Goal: Check status: Check status

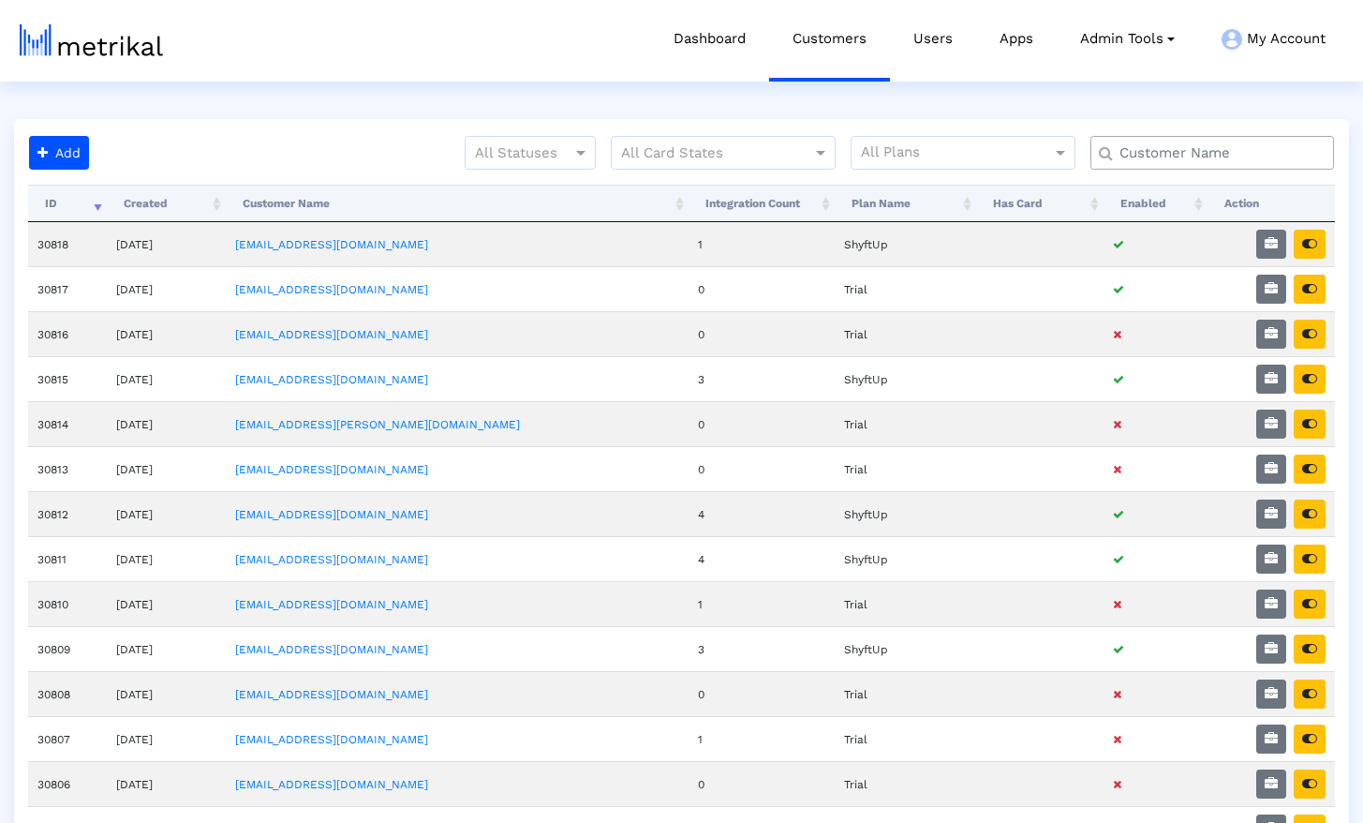
click at [1161, 156] on input "text" at bounding box center [1216, 153] width 220 height 20
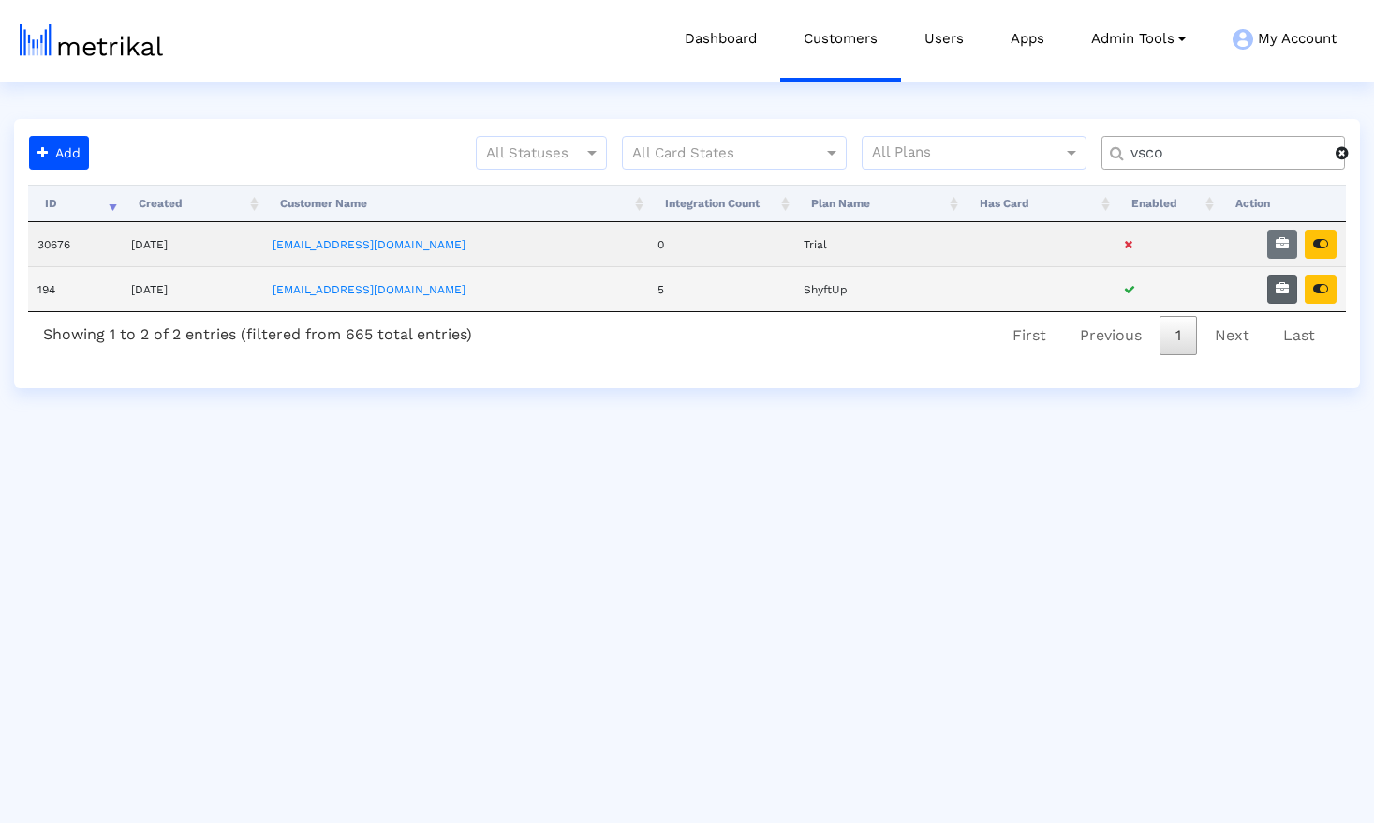
type input "vsco"
click at [1290, 291] on button "button" at bounding box center [1283, 288] width 30 height 29
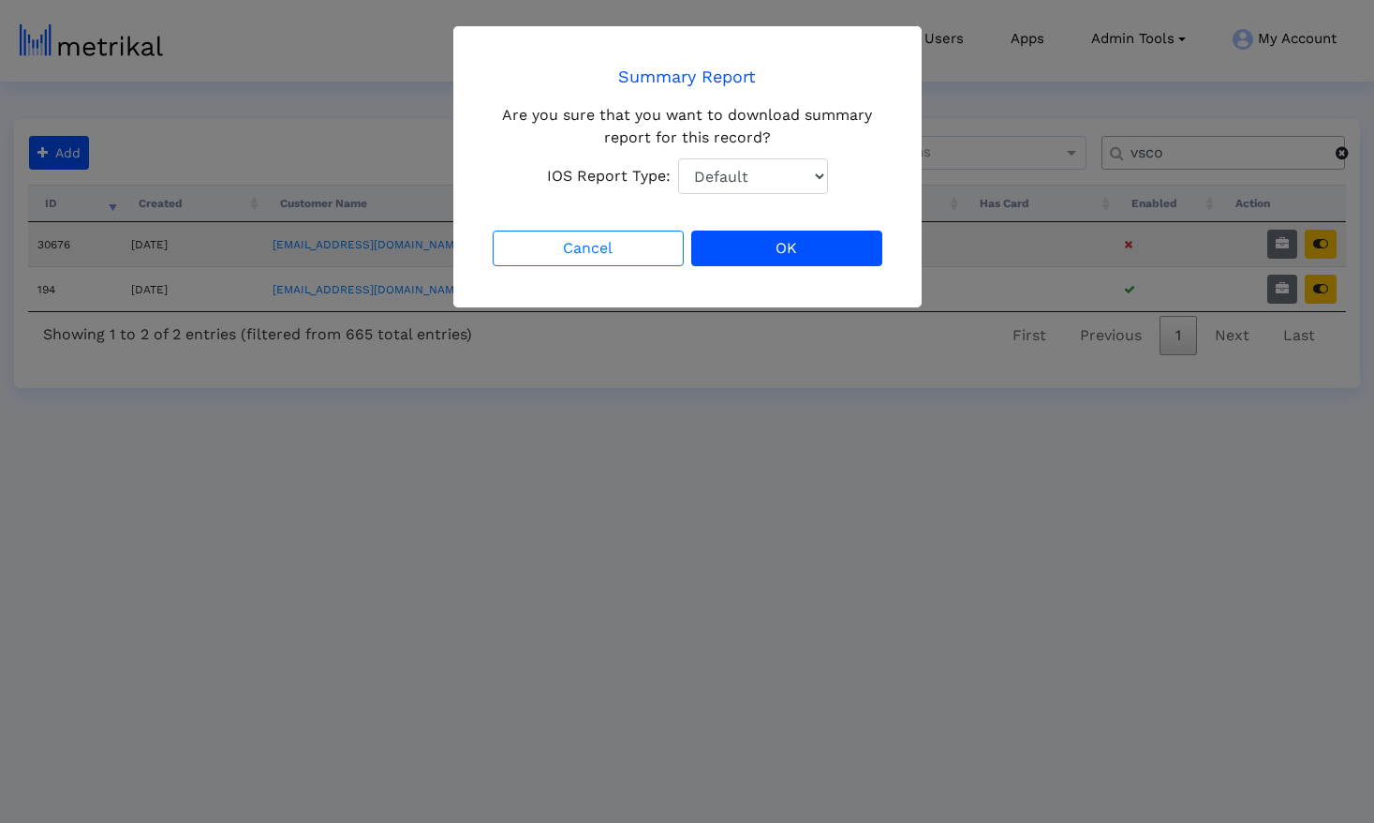
select select "1: 1"
click option "Total Downloads" at bounding box center [0, 0] width 0 height 0
click at [788, 253] on button "OK" at bounding box center [786, 248] width 191 height 36
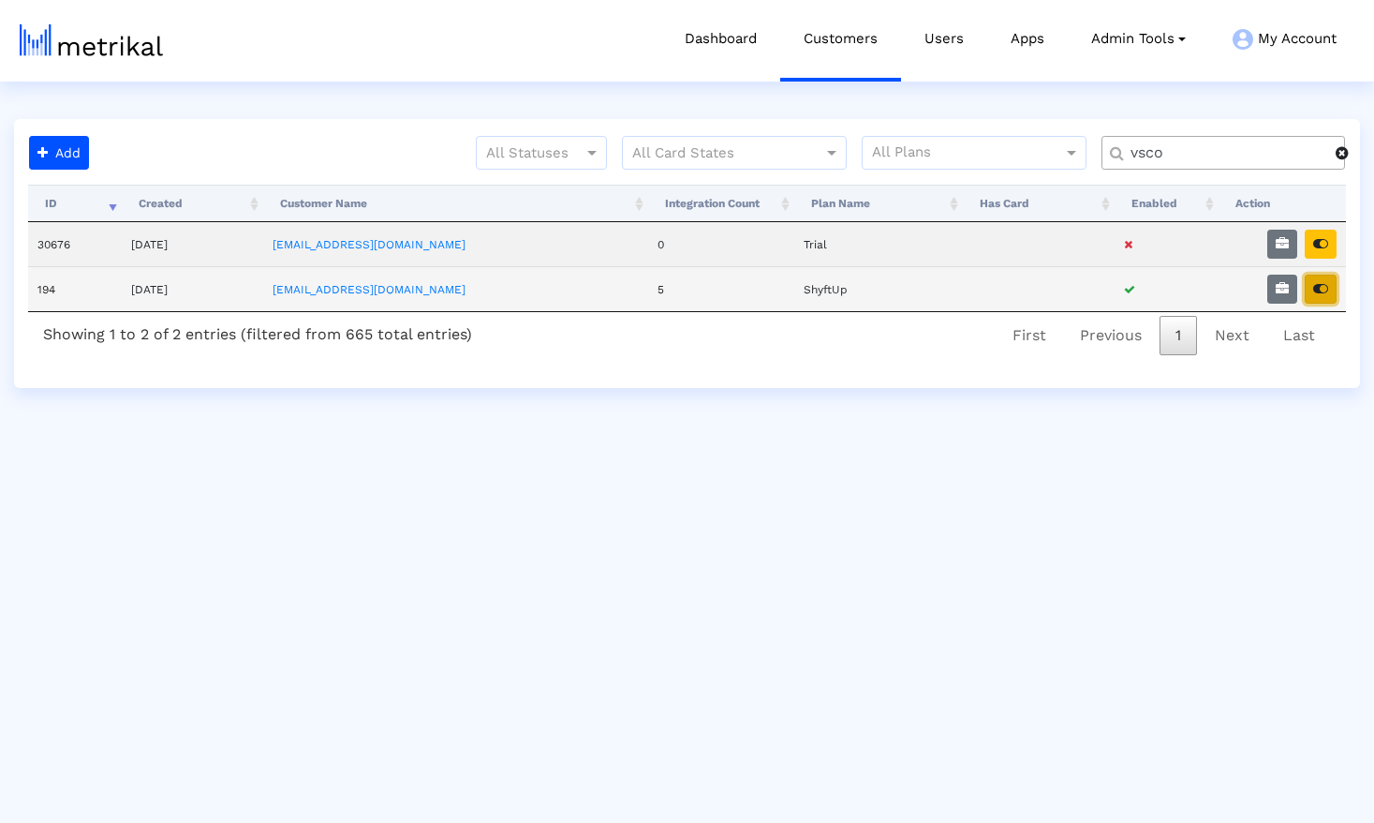
click at [1317, 289] on icon "button" at bounding box center [1320, 288] width 15 height 13
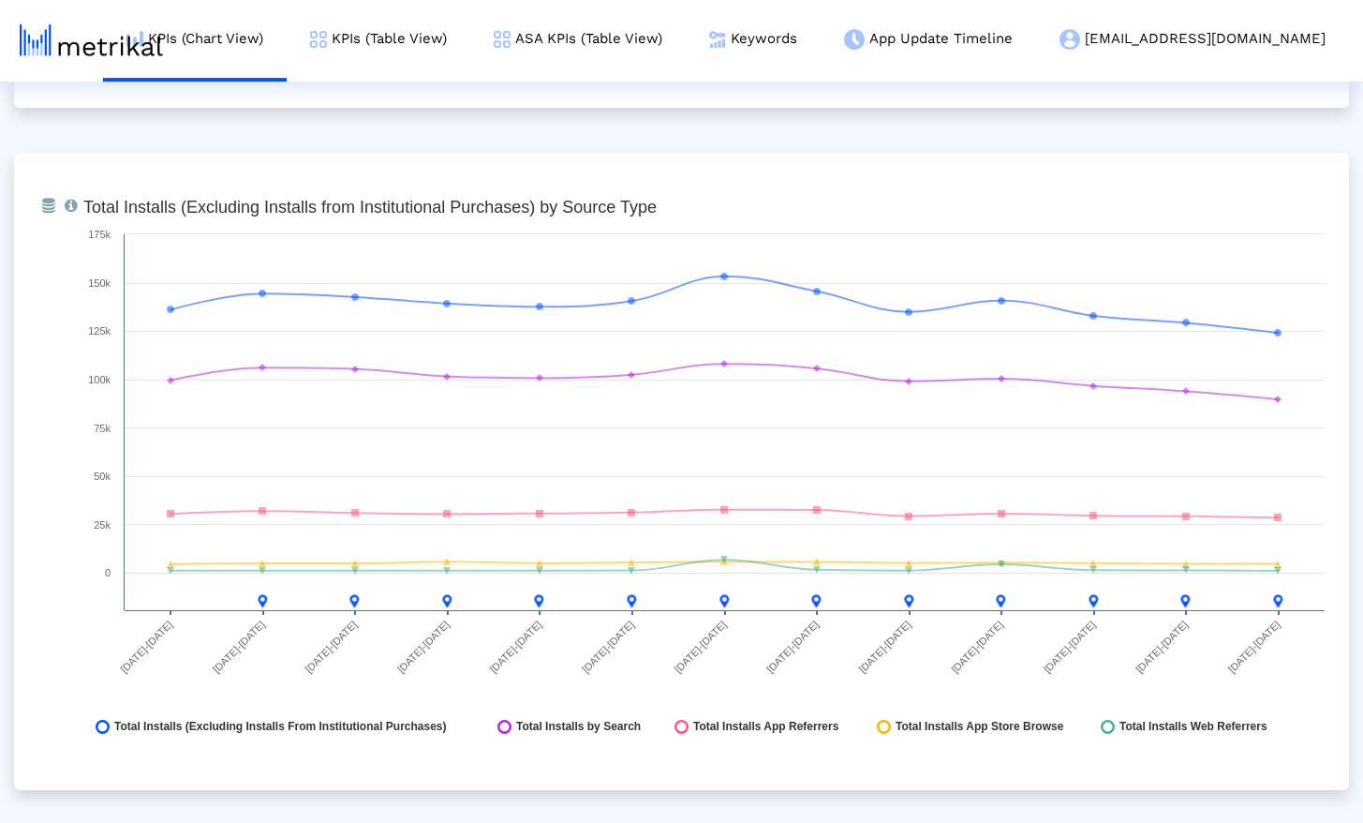
scroll to position [2068, 0]
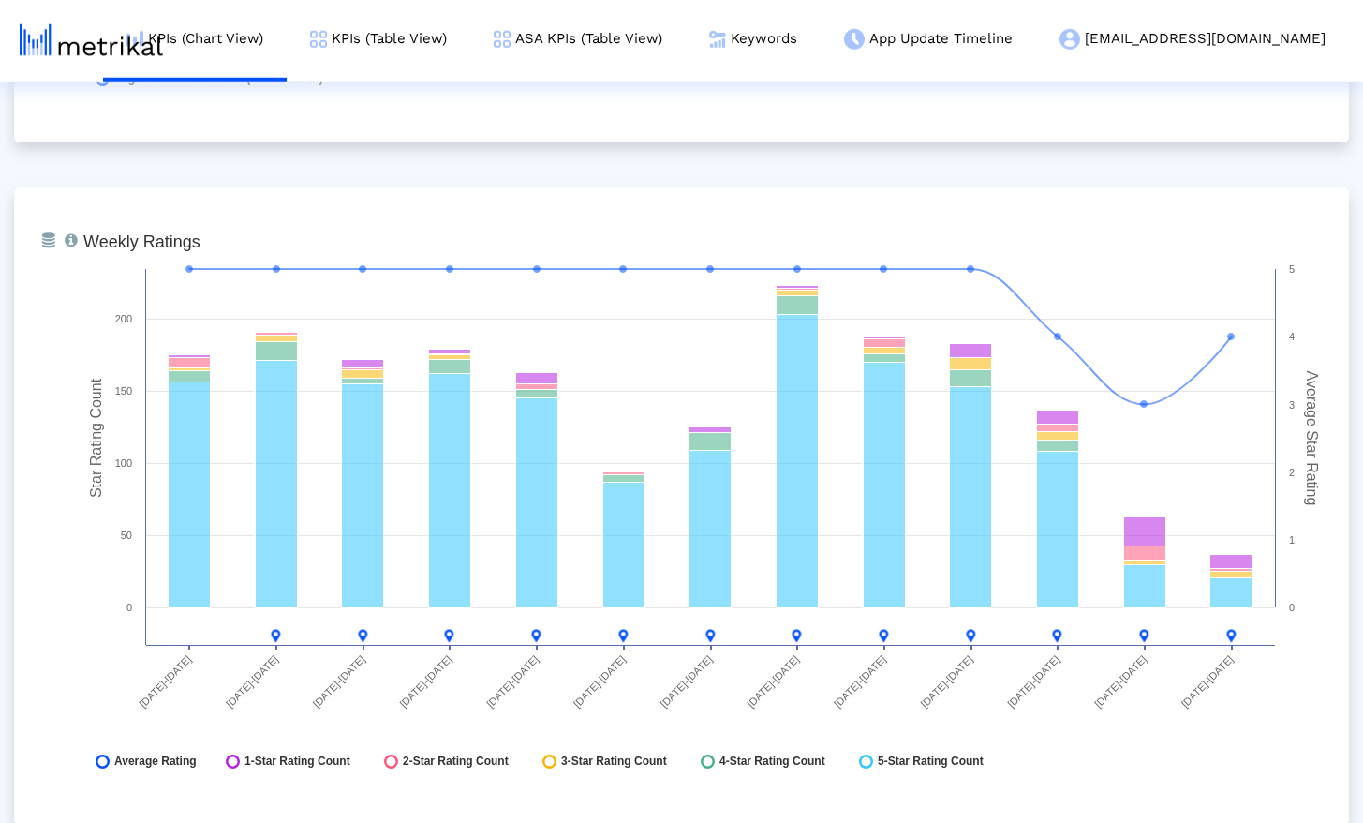
scroll to position [4782, 0]
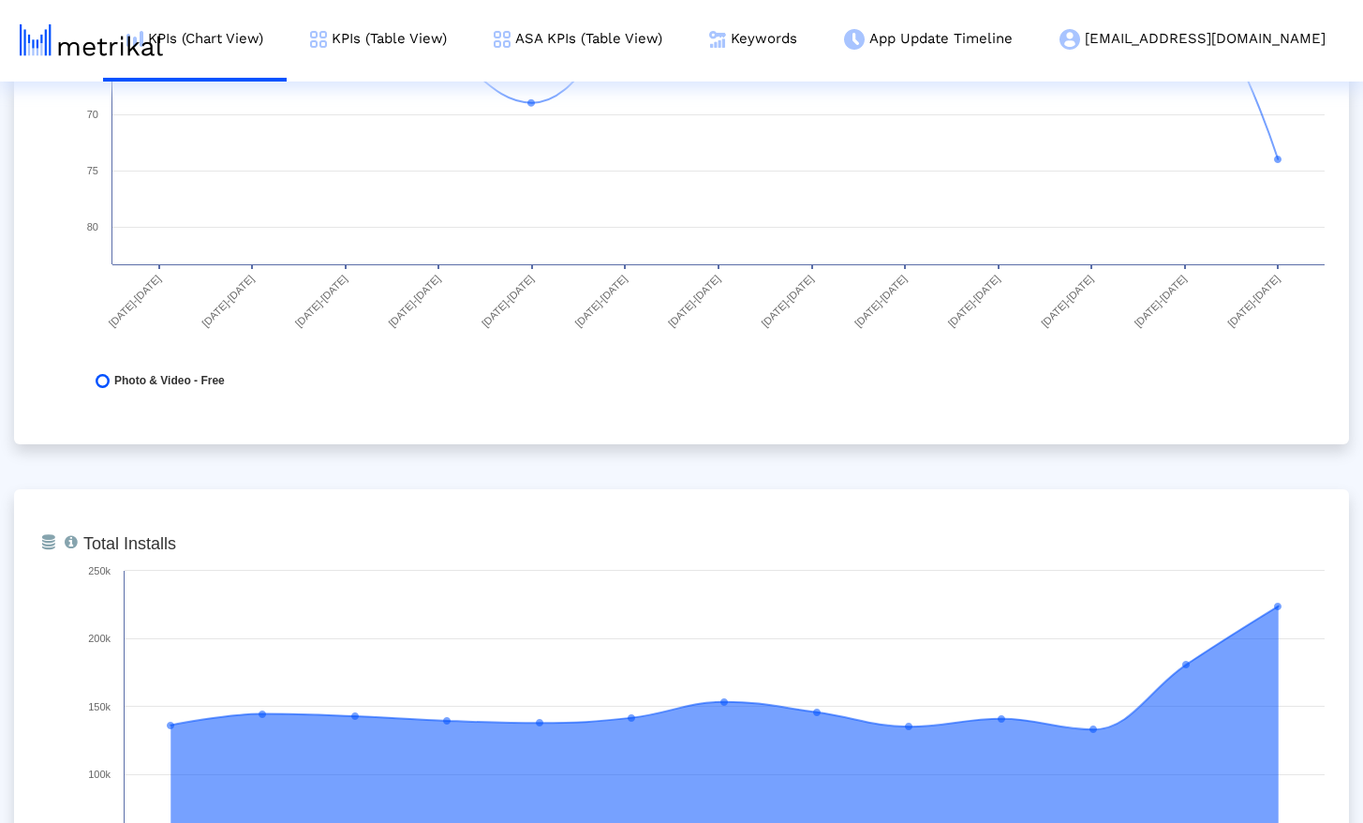
scroll to position [0, 0]
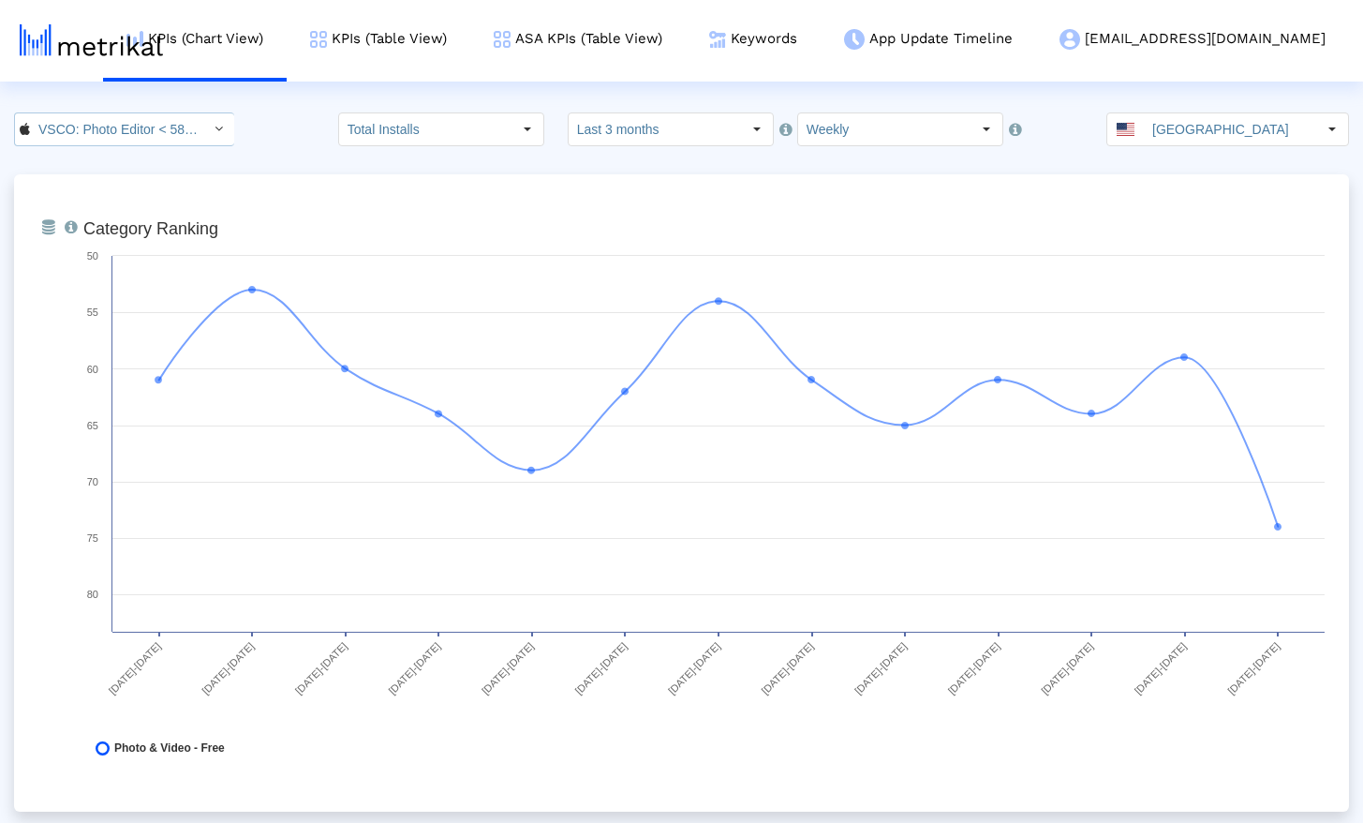
click at [124, 133] on input "VSCO: Photo Editor < 588013838 >" at bounding box center [114, 129] width 169 height 32
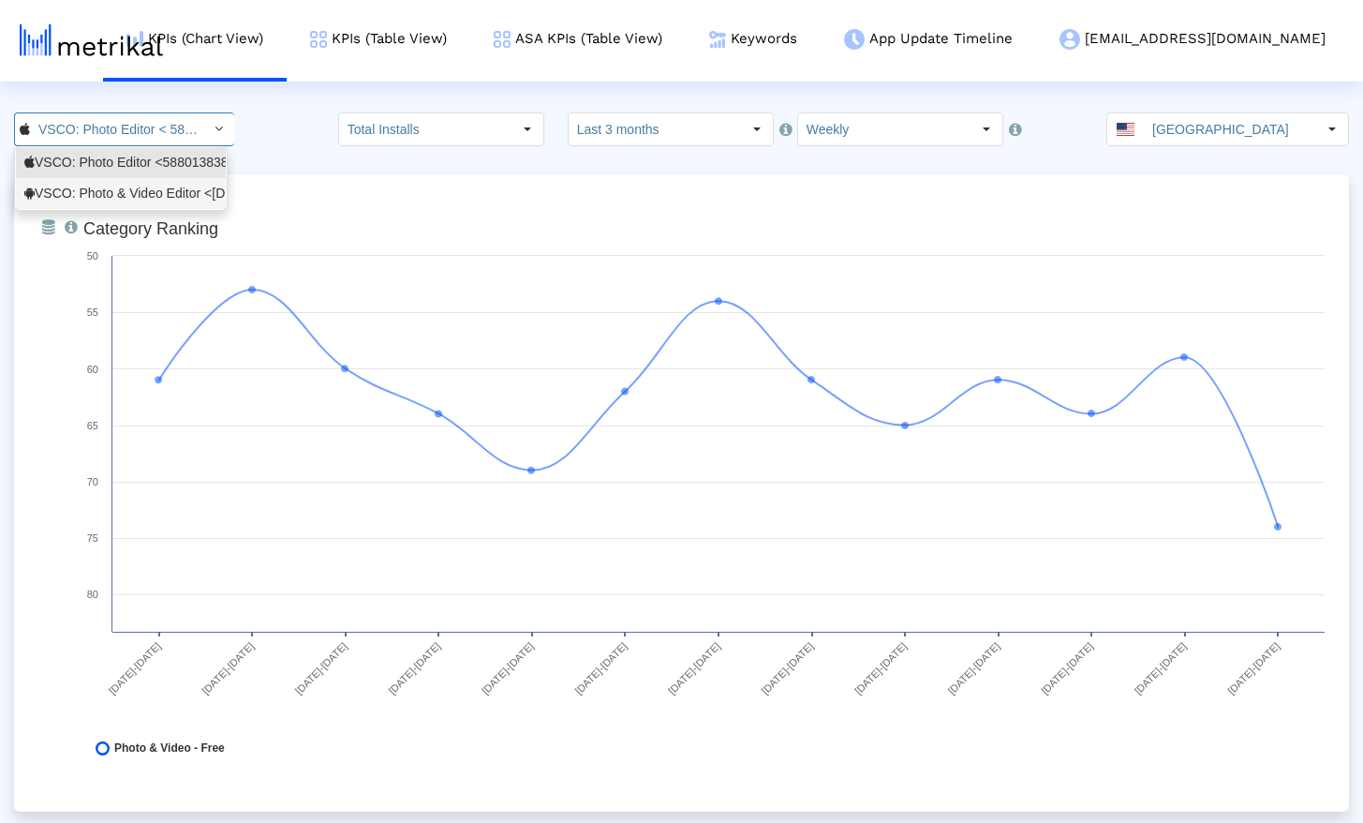
click at [119, 193] on div "VSCO: Photo & Video Editor <[DOMAIN_NAME]>" at bounding box center [120, 194] width 193 height 18
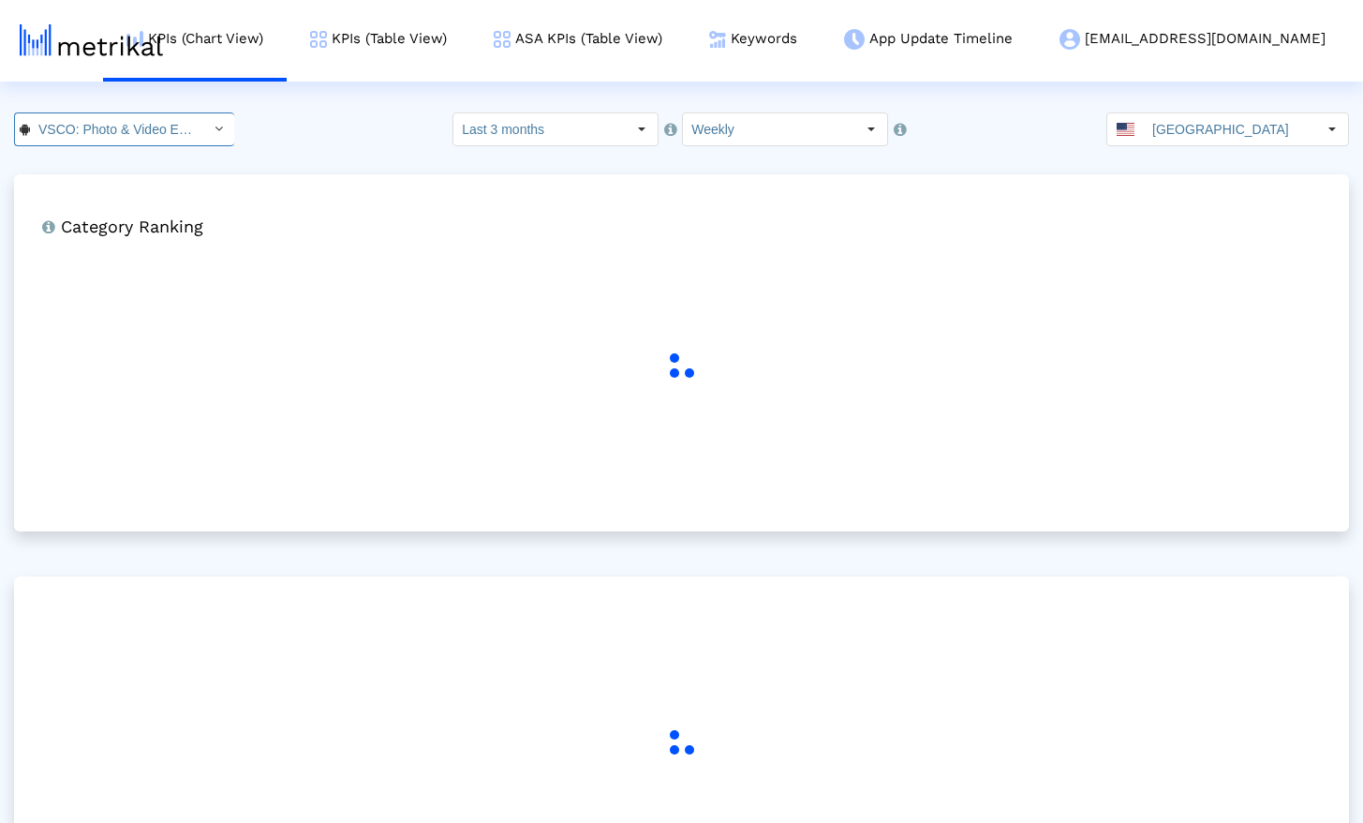
scroll to position [0, 127]
click at [272, 148] on crea-index "VSCO: Photo & Video Editor < [DOMAIN_NAME] > Pull down to refresh... Release to…" at bounding box center [681, 532] width 1363 height 840
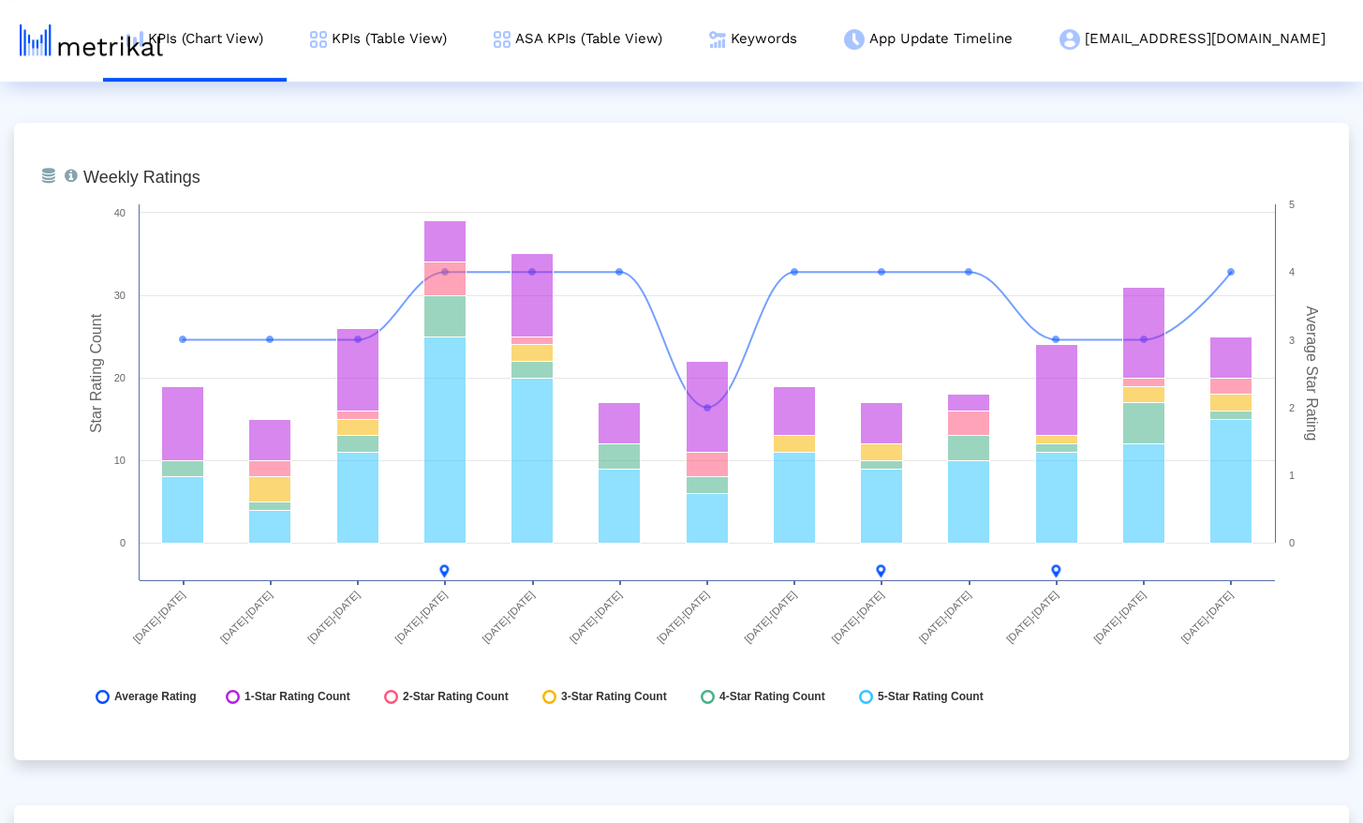
scroll to position [2803, 0]
